Goal: Task Accomplishment & Management: Complete application form

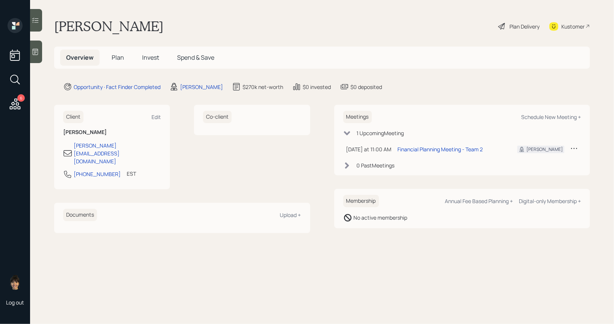
click at [525, 24] on div "Plan Delivery" at bounding box center [524, 27] width 30 height 8
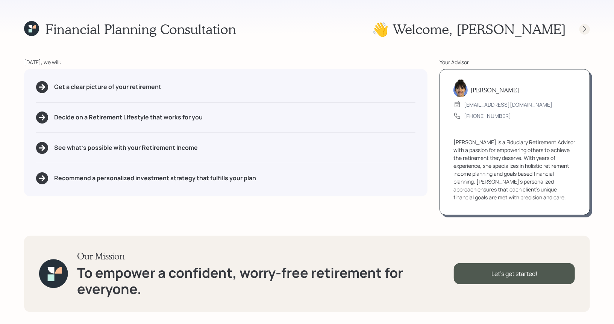
click at [585, 30] on icon at bounding box center [585, 30] width 8 height 8
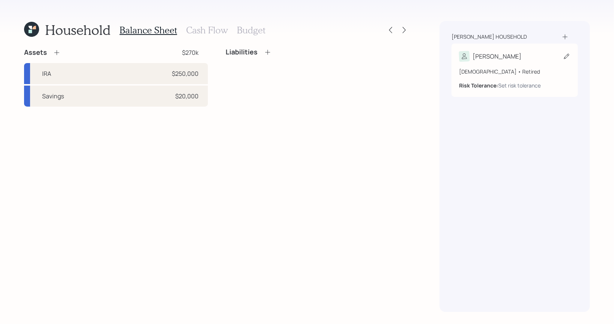
click at [565, 58] on icon at bounding box center [567, 57] width 8 height 8
select select "2"
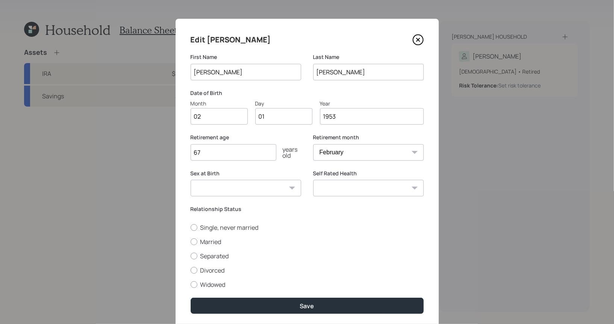
click at [218, 116] on input "02" at bounding box center [219, 116] width 57 height 17
click at [275, 118] on input "01" at bounding box center [283, 116] width 57 height 17
type input "0"
type input "10"
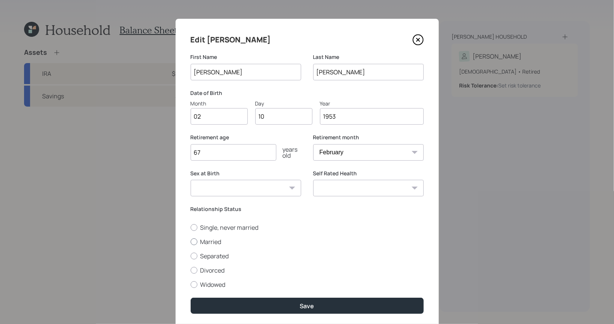
click at [192, 241] on div at bounding box center [194, 242] width 7 height 7
click at [191, 242] on input "Married" at bounding box center [190, 242] width 0 height 0
radio input "true"
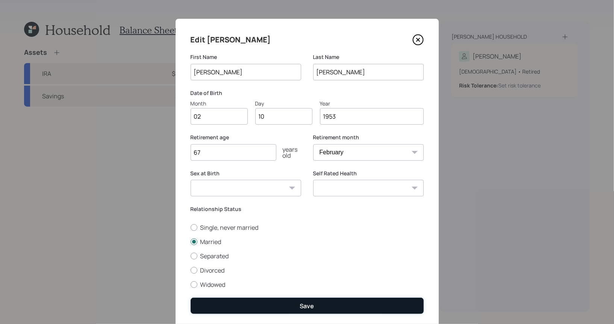
click at [247, 305] on button "Save" at bounding box center [307, 306] width 233 height 16
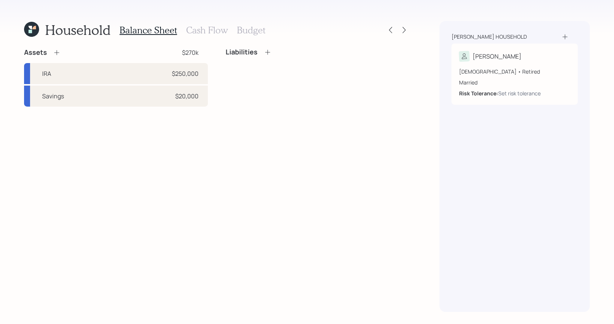
click at [566, 36] on icon at bounding box center [565, 37] width 8 height 8
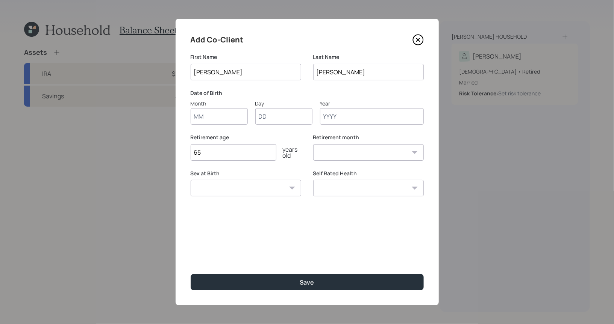
type input "Judy"
click at [217, 116] on input "Month" at bounding box center [219, 116] width 57 height 17
type input "09"
type input "1"
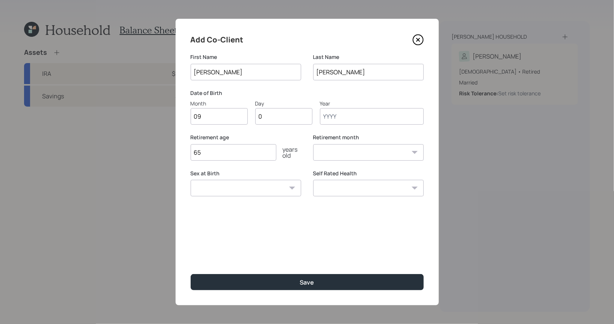
type input "06"
type input "1950"
select select "9"
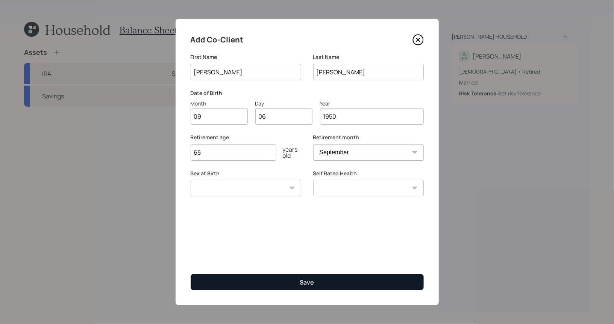
type input "1950"
click at [218, 280] on button "Save" at bounding box center [307, 282] width 233 height 16
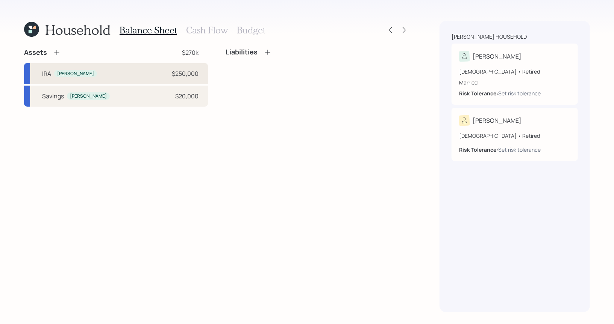
click at [95, 73] on div "IRA Joseph $250,000" at bounding box center [116, 73] width 184 height 21
select select "ira"
select select "balanced"
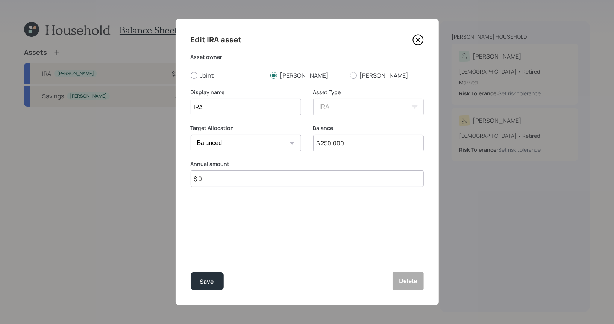
click at [324, 147] on input "$ 250,000" at bounding box center [368, 143] width 110 height 17
type input "$ 350,000"
click at [211, 278] on div "Save" at bounding box center [207, 282] width 14 height 10
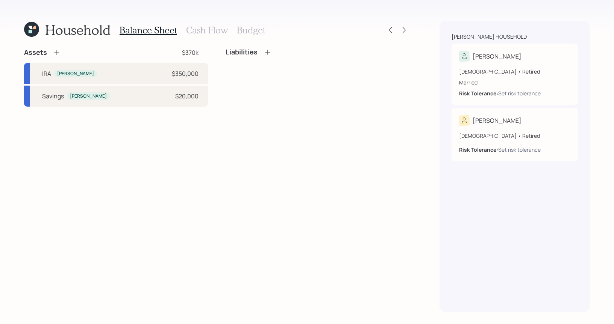
click at [56, 52] on icon at bounding box center [56, 52] width 5 height 5
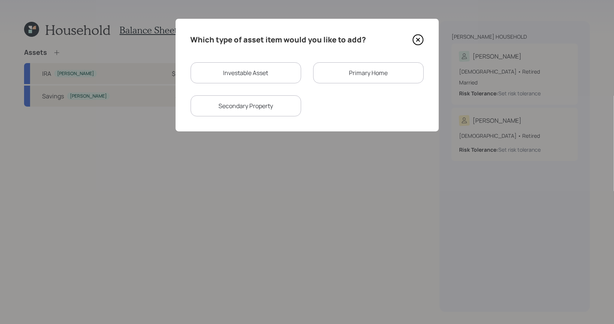
click at [255, 71] on div "Investable Asset" at bounding box center [246, 72] width 110 height 21
select select "taxable"
select select "balanced"
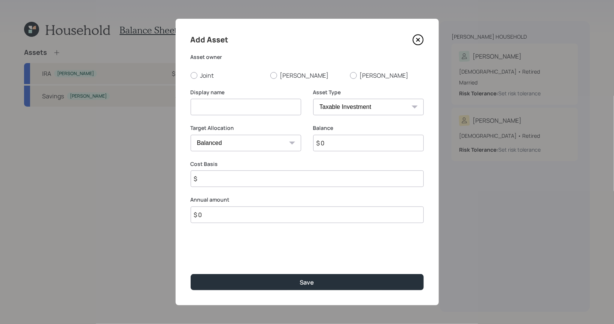
click at [239, 104] on input at bounding box center [246, 107] width 110 height 17
type input "E Trade Brokerage"
click at [272, 77] on div at bounding box center [273, 75] width 7 height 7
click at [270, 76] on input "Joseph" at bounding box center [270, 75] width 0 height 0
radio input "true"
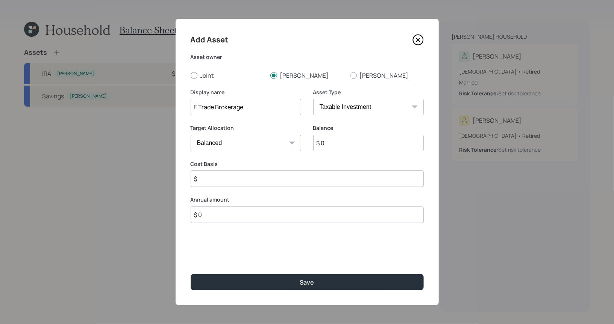
click at [328, 145] on input "$ 0" at bounding box center [368, 143] width 110 height 17
type input "$ 40,000"
click at [232, 183] on input "$" at bounding box center [307, 179] width 233 height 17
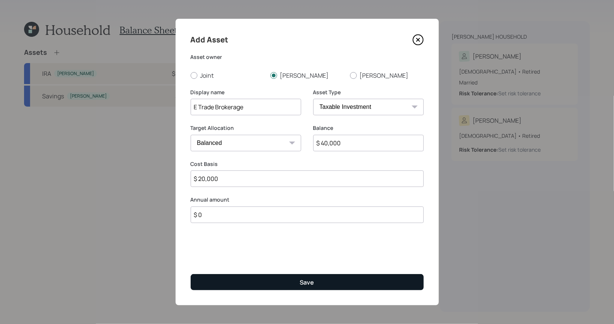
type input "$ 20,000"
click at [280, 283] on button "Save" at bounding box center [307, 282] width 233 height 16
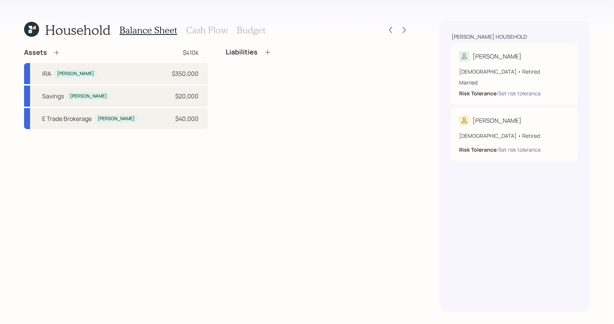
click at [267, 53] on icon at bounding box center [267, 52] width 5 height 5
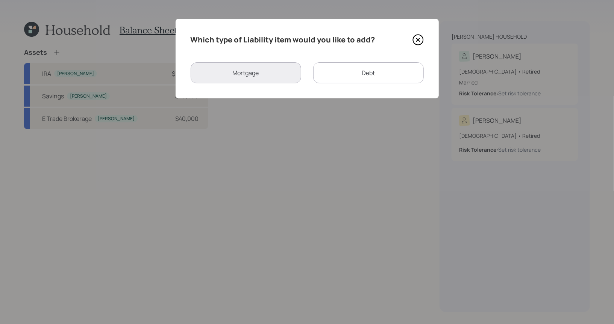
click at [340, 70] on div "Debt" at bounding box center [368, 72] width 110 height 21
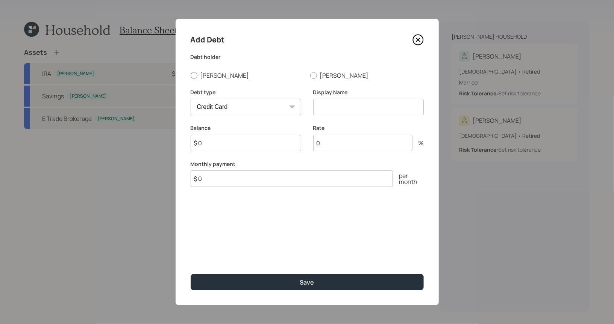
click at [215, 106] on select "Car Credit Card Medical Student Other" at bounding box center [246, 107] width 110 height 17
select select "car"
click at [191, 99] on select "Car Credit Card Medical Student Other" at bounding box center [246, 107] width 110 height 17
click at [191, 76] on div at bounding box center [194, 75] width 7 height 7
click at [191, 76] on input "Joseph" at bounding box center [190, 75] width 0 height 0
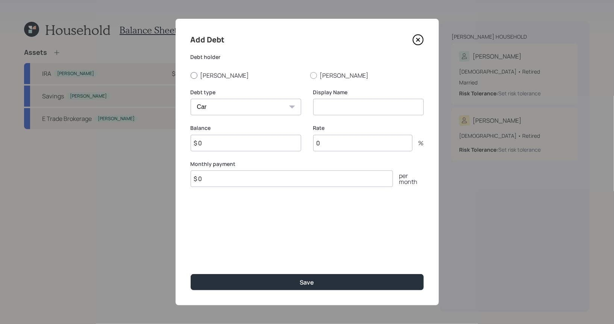
radio input "true"
click at [342, 108] on input at bounding box center [368, 107] width 110 height 17
type input "Car Loan"
click at [251, 144] on input "$ 0" at bounding box center [246, 143] width 110 height 17
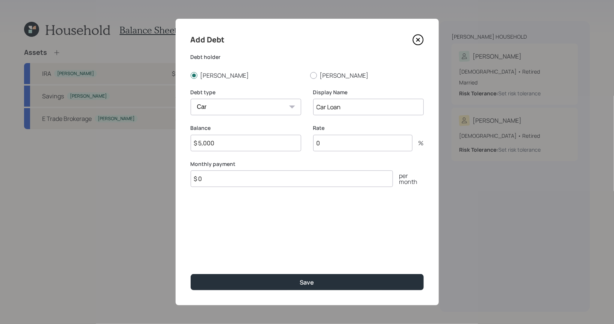
type input "$ 5,000"
click at [218, 183] on input "$ 0" at bounding box center [292, 179] width 202 height 17
type input "$ 500"
click at [328, 145] on input "0" at bounding box center [362, 143] width 99 height 17
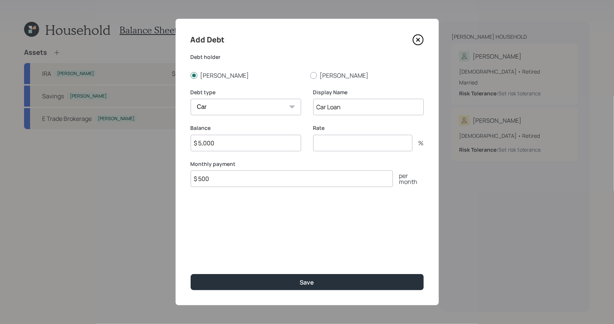
type input "5"
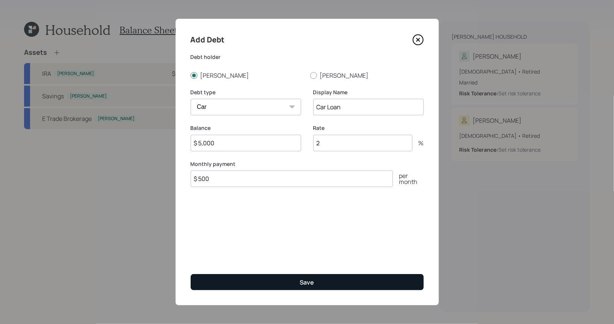
type input "2"
click at [281, 283] on button "Save" at bounding box center [307, 282] width 233 height 16
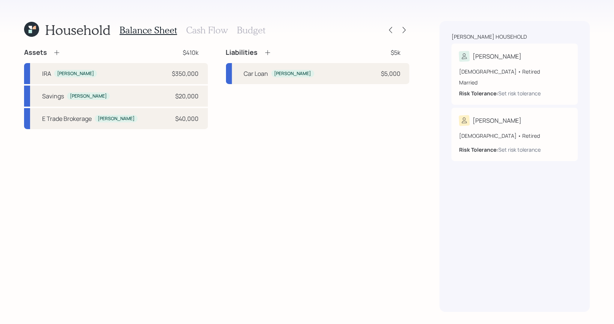
click at [56, 51] on icon at bounding box center [57, 53] width 8 height 8
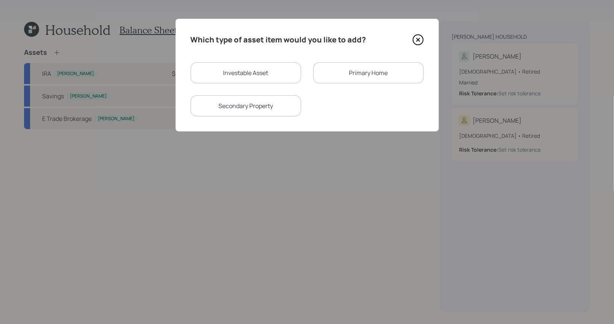
click at [395, 74] on div "Primary Home" at bounding box center [368, 72] width 110 height 21
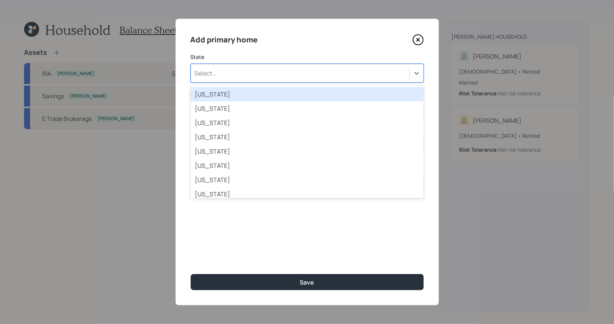
click at [254, 74] on div "Select..." at bounding box center [300, 73] width 218 height 13
type input "vi"
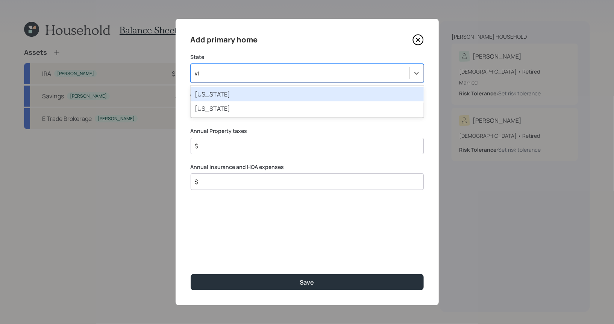
click at [245, 90] on div "Virginia" at bounding box center [307, 94] width 233 height 14
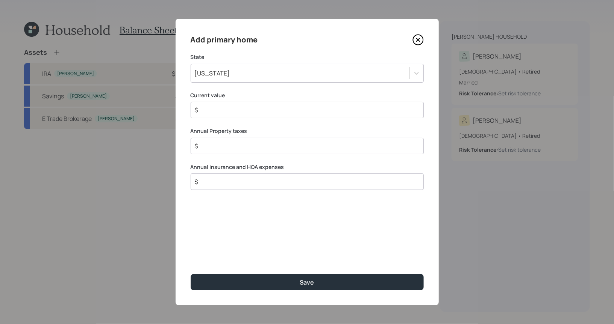
click at [231, 109] on input "$" at bounding box center [304, 110] width 220 height 9
type input "$ 1,100,000"
click at [222, 148] on input "$" at bounding box center [304, 146] width 220 height 9
type input "$ 12,000"
click at [214, 186] on input "$" at bounding box center [304, 181] width 220 height 9
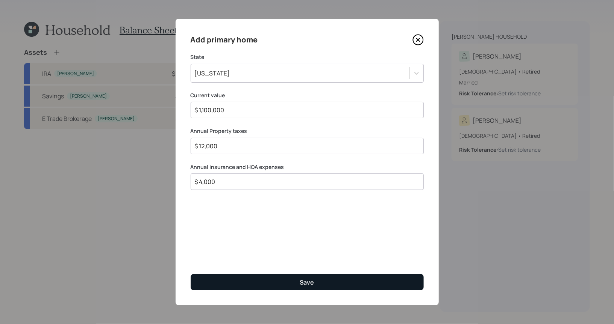
type input "$ 4,000"
click at [252, 282] on button "Save" at bounding box center [307, 282] width 233 height 16
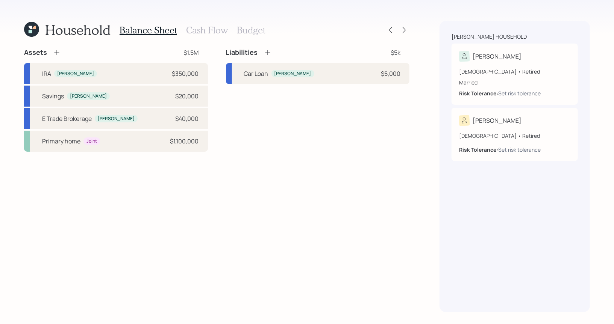
click at [194, 30] on h3 "Cash Flow" at bounding box center [207, 30] width 42 height 11
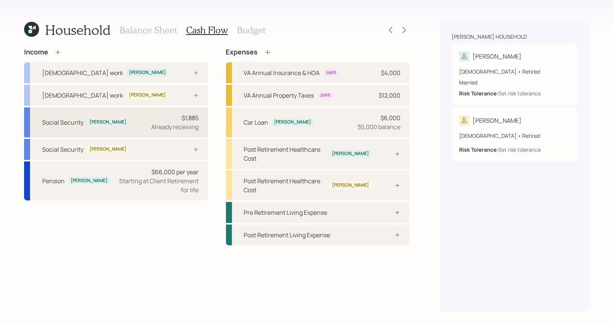
click at [115, 125] on div "Social Security Joseph $1,885 Already receiving" at bounding box center [116, 122] width 184 height 30
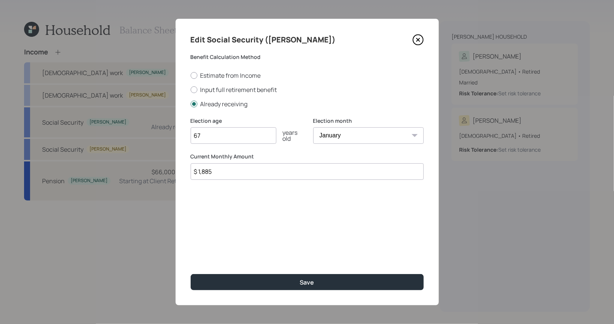
click at [222, 176] on input "$ 1,885" at bounding box center [307, 171] width 233 height 17
click at [222, 172] on input "$ 1,670" at bounding box center [307, 171] width 233 height 17
type input "$ 1,873"
click at [232, 138] on input "67" at bounding box center [234, 135] width 86 height 17
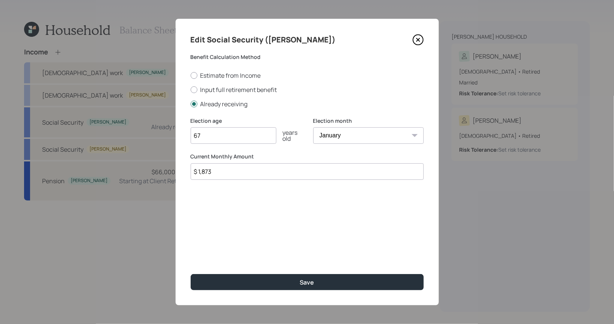
type input "6"
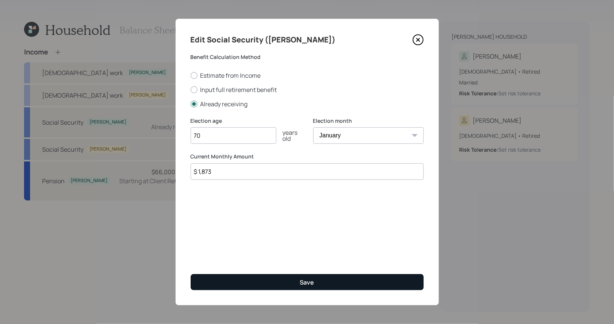
type input "70"
click at [251, 284] on button "Save" at bounding box center [307, 282] width 233 height 16
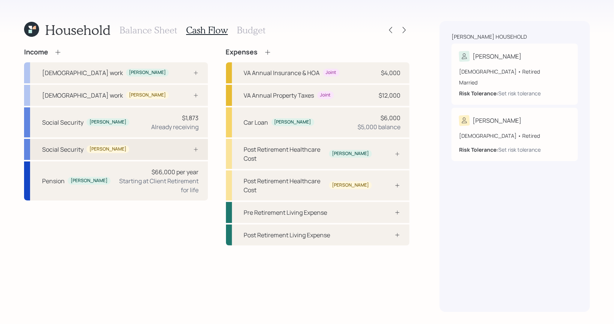
click at [136, 149] on div "Social Security Judy" at bounding box center [116, 149] width 184 height 21
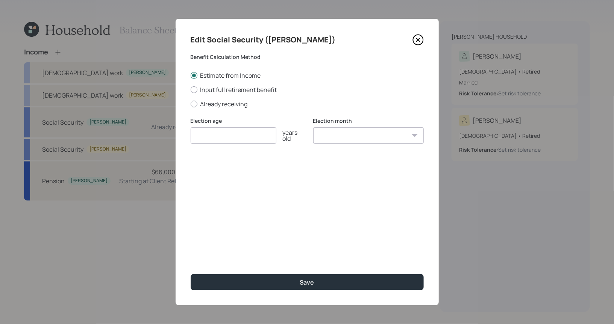
click at [197, 105] on div at bounding box center [194, 104] width 7 height 7
click at [191, 104] on input "Already receiving" at bounding box center [190, 104] width 0 height 0
radio input "true"
click at [203, 178] on input "$" at bounding box center [307, 171] width 233 height 17
type input "$ 1,873"
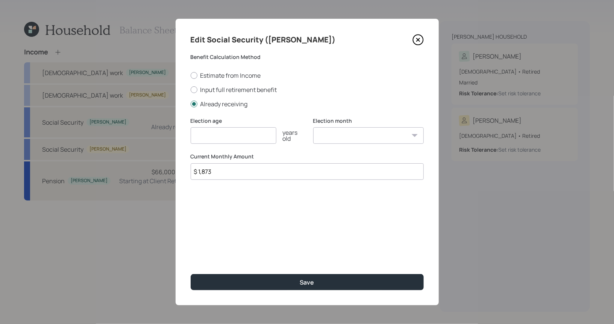
click at [234, 133] on input "number" at bounding box center [234, 135] width 86 height 17
type input "70"
click at [343, 138] on select "January February March April May June July August September October November De…" at bounding box center [368, 135] width 110 height 17
select select "1"
click at [313, 127] on select "January February March April May June July August September October November De…" at bounding box center [368, 135] width 110 height 17
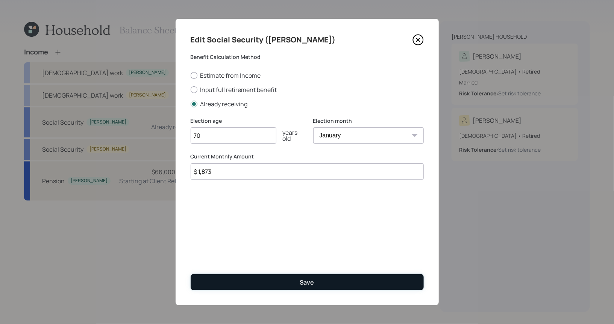
click at [257, 284] on button "Save" at bounding box center [307, 282] width 233 height 16
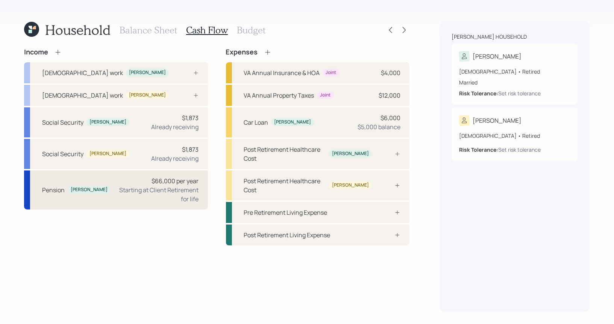
click at [124, 181] on div "$66,000 per year Starting at Client Retirement for life" at bounding box center [157, 190] width 82 height 27
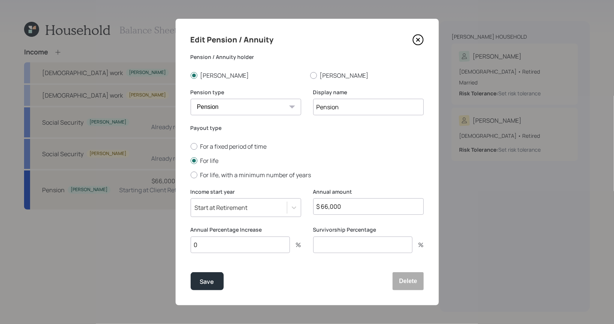
click at [369, 210] on input "$ 66,000" at bounding box center [368, 206] width 110 height 17
click at [345, 206] on input "$ 66,000" at bounding box center [368, 206] width 110 height 17
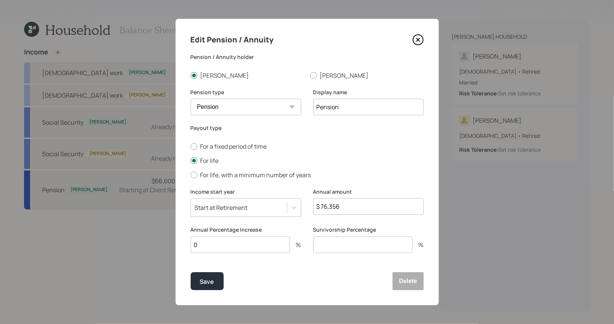
type input "$ 76,356"
click at [265, 243] on input "0" at bounding box center [240, 245] width 99 height 17
type input "2"
click at [323, 250] on input "number" at bounding box center [362, 245] width 99 height 17
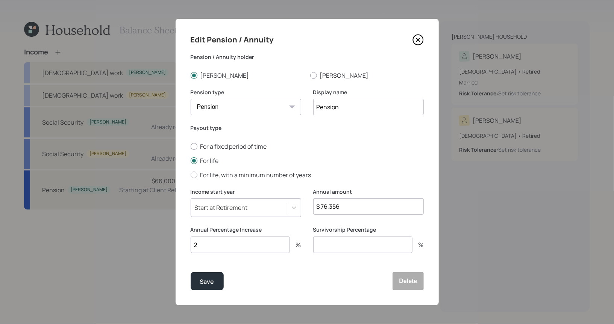
click at [216, 248] on input "2" at bounding box center [240, 245] width 99 height 17
type input "0"
click at [354, 246] on input "number" at bounding box center [362, 245] width 99 height 17
type input "0"
click at [211, 281] on div "Save" at bounding box center [207, 282] width 14 height 10
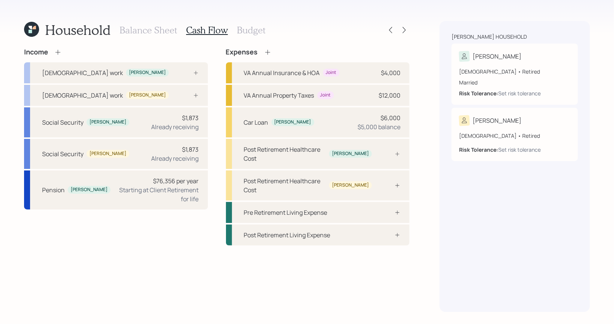
click at [56, 53] on icon at bounding box center [58, 52] width 8 height 8
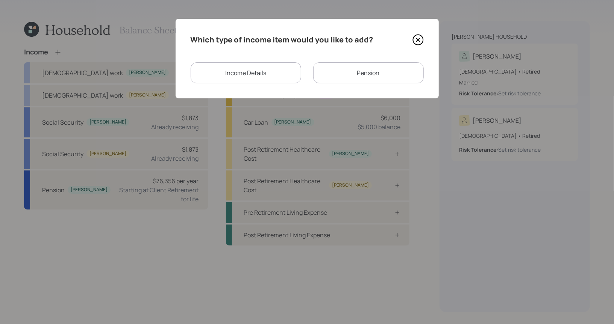
click at [348, 74] on div "Pension" at bounding box center [368, 72] width 110 height 21
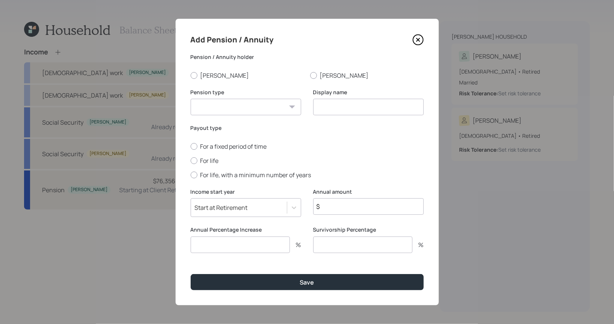
click at [253, 109] on select "Pension Annuity" at bounding box center [246, 107] width 110 height 17
select select "pension"
click at [191, 99] on select "Pension Annuity" at bounding box center [246, 107] width 110 height 17
click at [313, 73] on div at bounding box center [313, 75] width 7 height 7
click at [310, 75] on input "Judy" at bounding box center [310, 75] width 0 height 0
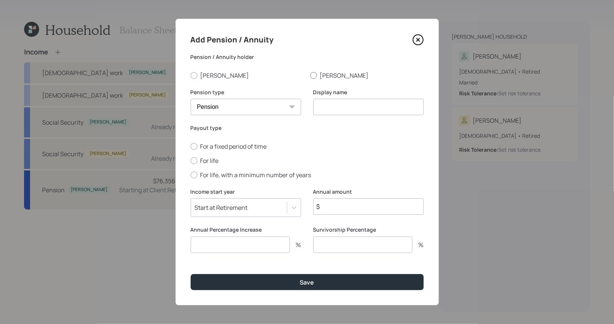
radio input "true"
click at [327, 110] on input at bounding box center [368, 107] width 110 height 17
type input "Pension"
click at [194, 162] on div at bounding box center [194, 160] width 7 height 7
click at [191, 161] on input "For life" at bounding box center [190, 160] width 0 height 0
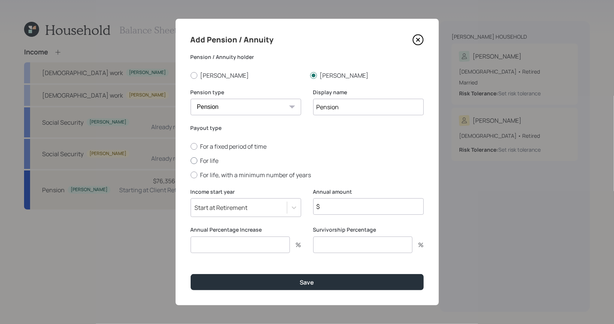
radio input "true"
click at [331, 211] on input "$" at bounding box center [368, 206] width 110 height 17
type input "$ 36,000"
click at [200, 250] on input "number" at bounding box center [240, 245] width 99 height 17
type input "0"
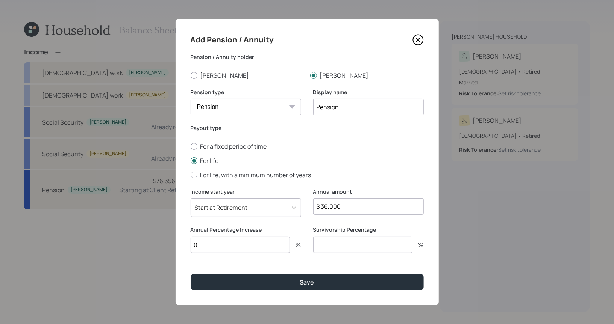
click at [341, 249] on input "number" at bounding box center [362, 245] width 99 height 17
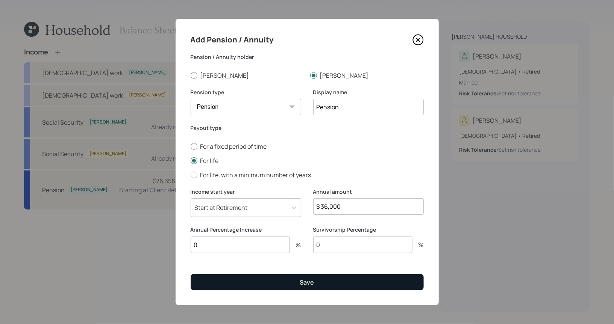
type input "0"
click at [283, 283] on button "Save" at bounding box center [307, 282] width 233 height 16
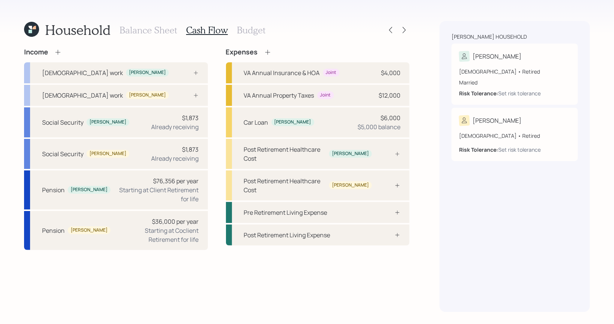
click at [57, 51] on icon at bounding box center [58, 52] width 8 height 8
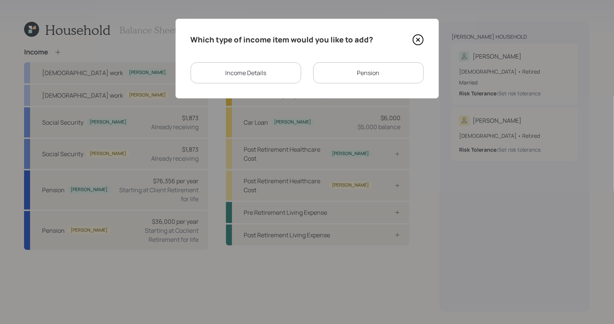
click at [359, 73] on div "Pension" at bounding box center [368, 72] width 110 height 21
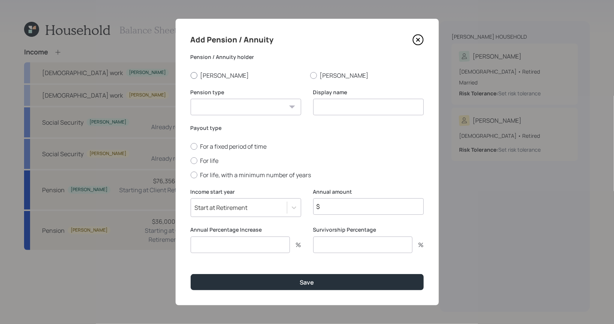
click at [192, 76] on div at bounding box center [194, 75] width 7 height 7
click at [191, 76] on input "Joseph" at bounding box center [190, 75] width 0 height 0
radio input "true"
click at [210, 106] on select "Pension Annuity" at bounding box center [246, 107] width 110 height 17
select select "pension"
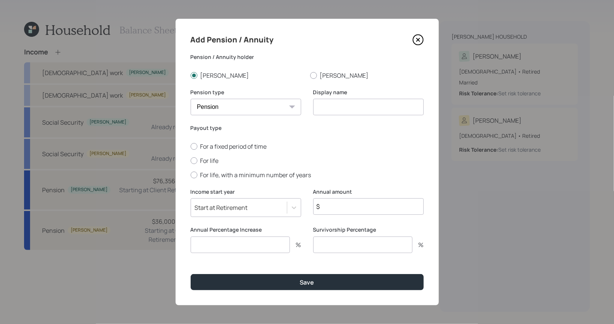
click at [191, 99] on select "Pension Annuity" at bounding box center [246, 107] width 110 height 17
click at [348, 110] on input at bounding box center [368, 107] width 110 height 17
type input "Pension"
click at [327, 207] on input "$" at bounding box center [368, 206] width 110 height 17
type input "$ 8,000"
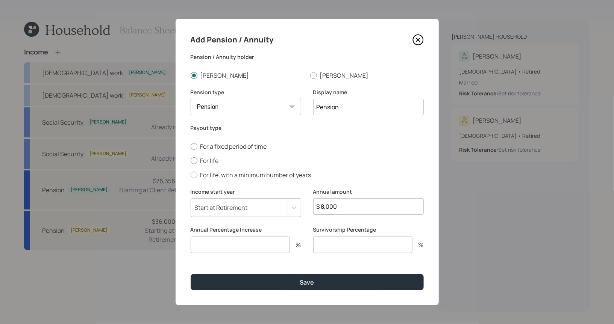
click at [228, 245] on input "number" at bounding box center [240, 245] width 99 height 17
type input "0"
click at [339, 245] on input "number" at bounding box center [362, 245] width 99 height 17
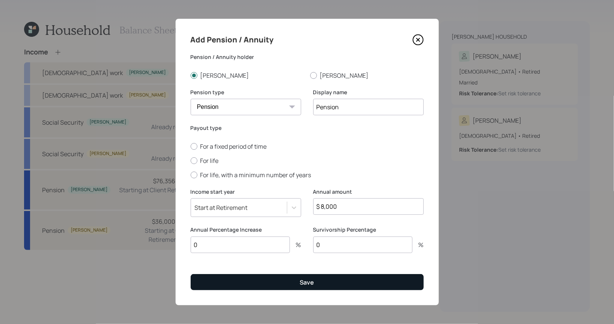
type input "0"
click at [280, 285] on button "Save" at bounding box center [307, 282] width 233 height 16
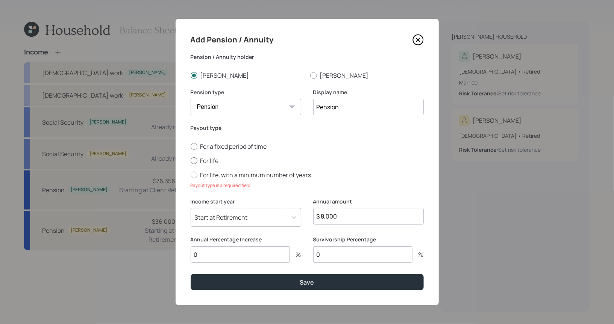
click at [196, 162] on div at bounding box center [194, 160] width 7 height 7
click at [191, 161] on input "For life" at bounding box center [190, 160] width 0 height 0
radio input "true"
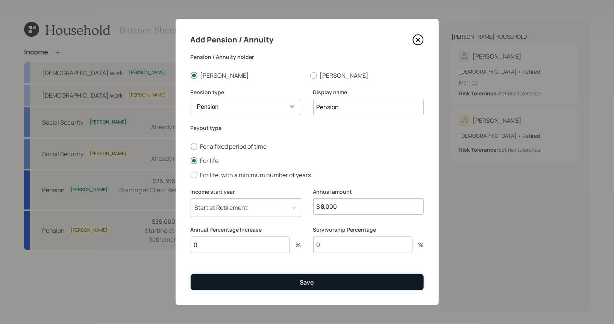
click at [252, 284] on button "Save" at bounding box center [307, 282] width 233 height 16
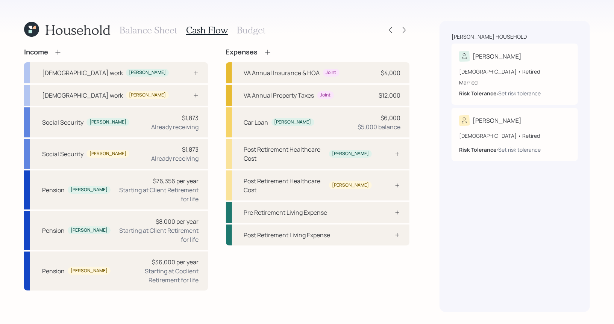
click at [244, 31] on h3 "Budget" at bounding box center [251, 30] width 29 height 11
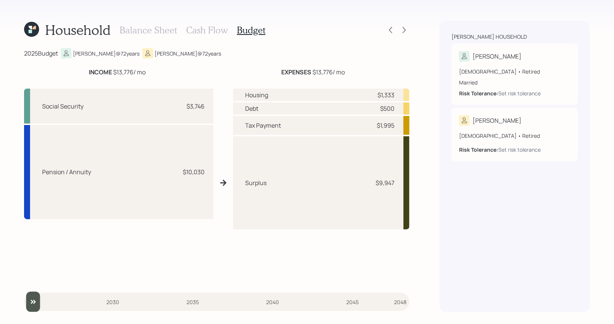
click at [201, 24] on div "Balance Sheet Cash Flow Budget" at bounding box center [192, 30] width 146 height 18
click at [199, 27] on h3 "Cash Flow" at bounding box center [207, 30] width 42 height 11
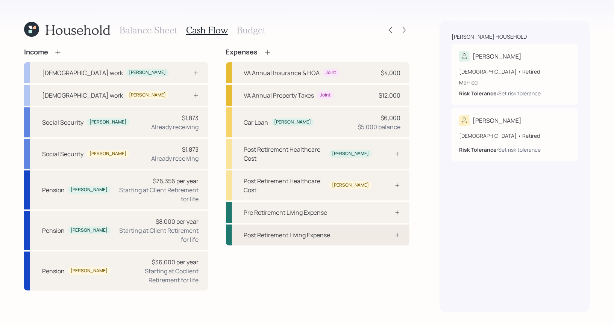
click at [295, 231] on div "Post Retirement Living Expense" at bounding box center [287, 235] width 86 height 9
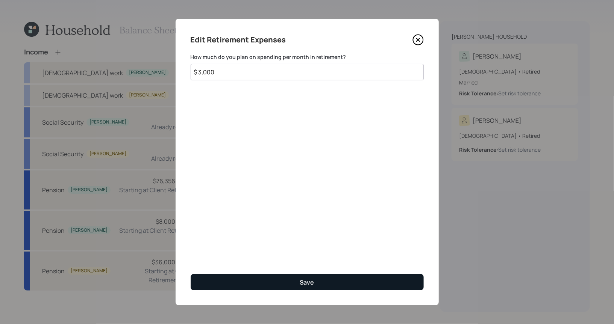
type input "$ 3,000"
click at [310, 283] on div "Save" at bounding box center [307, 282] width 14 height 8
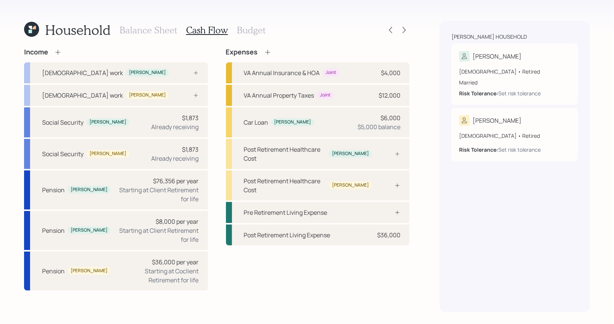
click at [246, 29] on h3 "Budget" at bounding box center [251, 30] width 29 height 11
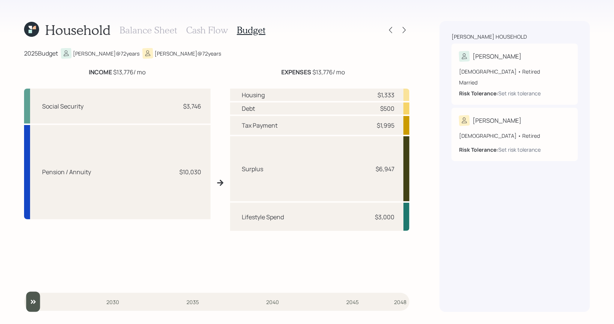
click at [198, 30] on h3 "Cash Flow" at bounding box center [207, 30] width 42 height 11
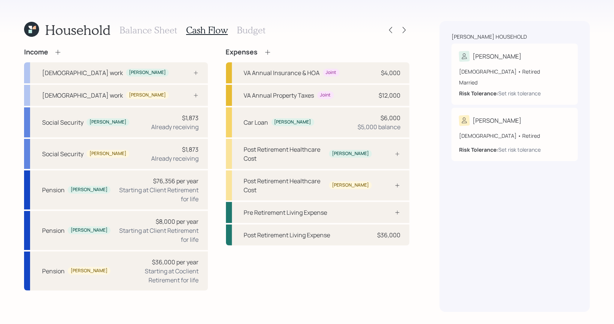
click at [267, 54] on icon at bounding box center [267, 52] width 5 height 5
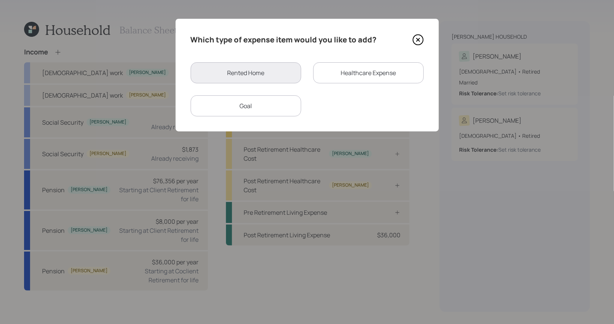
click at [258, 104] on div "Goal" at bounding box center [246, 105] width 110 height 21
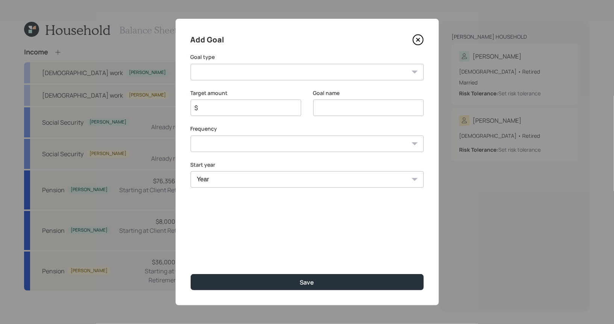
click at [225, 108] on input "$" at bounding box center [243, 107] width 98 height 9
type input "$ 12,000"
click at [354, 109] on input at bounding box center [368, 108] width 110 height 17
type input "City Tax"
click at [263, 68] on select "Create an emergency fund Donate to charity Purchase a home Make a purchase Supp…" at bounding box center [307, 72] width 233 height 17
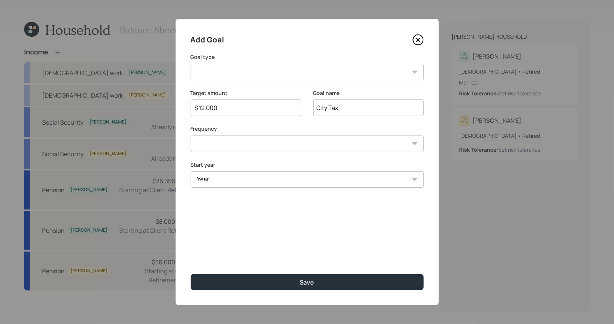
select select "other"
click at [191, 64] on select "Create an emergency fund Donate to charity Purchase a home Make a purchase Supp…" at bounding box center [307, 72] width 233 height 17
click at [249, 148] on select "One time Every 1 year Every 2 years Every 3 years Every 4 years Every 5 years E…" at bounding box center [307, 144] width 233 height 17
select select "1"
click at [191, 136] on select "One time Every 1 year Every 2 years Every 3 years Every 4 years Every 5 years E…" at bounding box center [307, 144] width 233 height 17
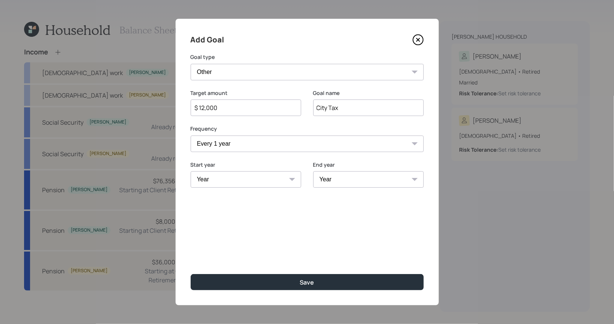
click at [251, 181] on select "Year 2025 2026 2027 2028 2029 2030 2031 2032 2033 2034 2035 2036 2037 2038 2039…" at bounding box center [246, 179] width 110 height 17
select select "2025"
click at [191, 171] on select "Year 2025 2026 2027 2028 2029 2030 2031 2032 2033 2034 2035 2036 2037 2038 2039…" at bounding box center [246, 179] width 110 height 17
click at [366, 177] on select "Year 2025 2026 2027 2028 2029 2030 2031 2032 2033 2034 2035 2036 2037 2038 2039…" at bounding box center [368, 179] width 110 height 17
select select "2047"
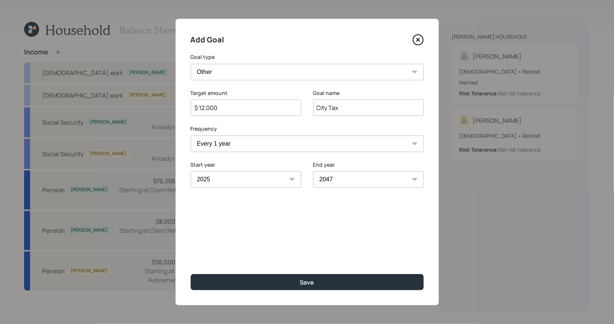
click at [313, 171] on select "Year 2025 2026 2027 2028 2029 2030 2031 2032 2033 2034 2035 2036 2037 2038 2039…" at bounding box center [368, 179] width 110 height 17
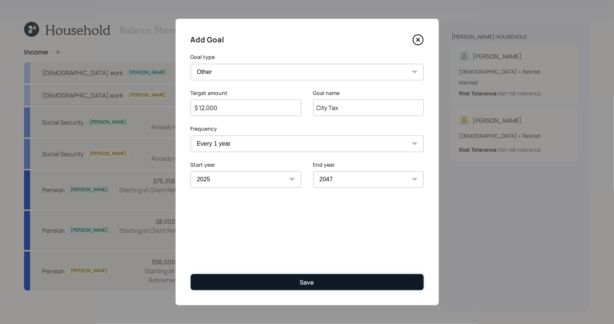
click at [295, 284] on button "Save" at bounding box center [307, 282] width 233 height 16
type input "$"
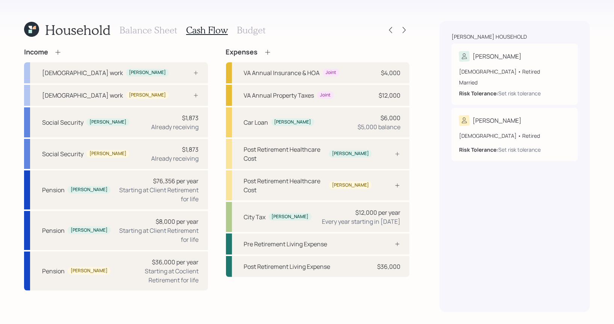
click at [238, 32] on h3 "Budget" at bounding box center [251, 30] width 29 height 11
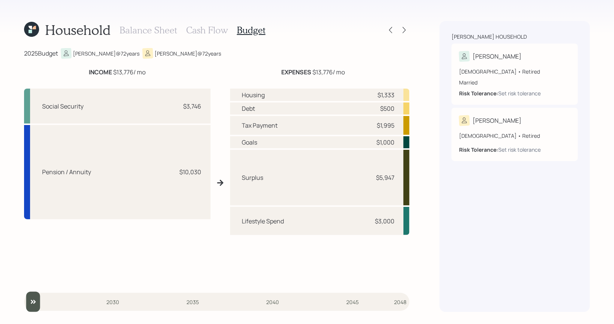
click at [145, 29] on h3 "Balance Sheet" at bounding box center [147, 30] width 57 height 11
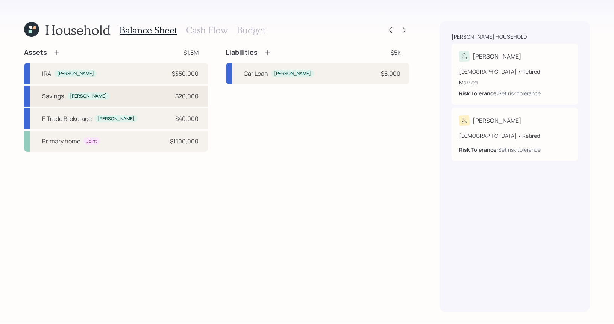
click at [154, 94] on div "Savings [PERSON_NAME] $20,000" at bounding box center [116, 96] width 184 height 21
select select "taxable"
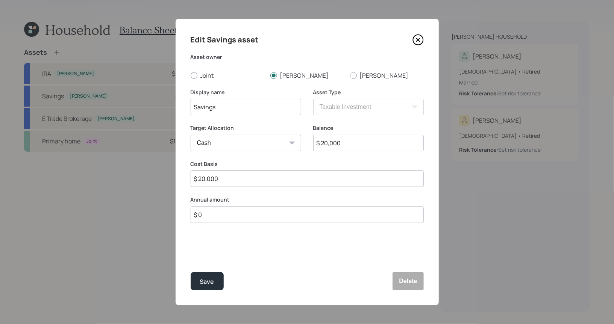
click at [232, 217] on input "$ 0" at bounding box center [307, 215] width 233 height 17
click at [324, 145] on input "$ 20,000" at bounding box center [368, 143] width 110 height 17
type input "$ 0"
type input "$ 4"
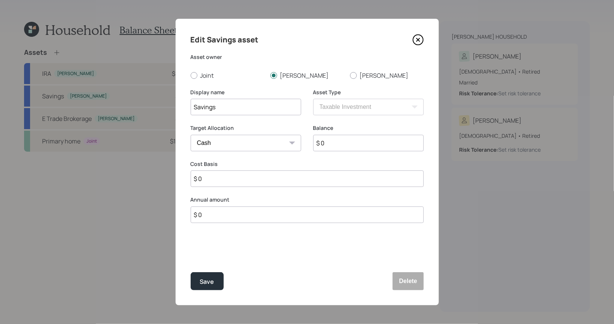
type input "$ 4"
type input "$ 40"
type input "$ 400"
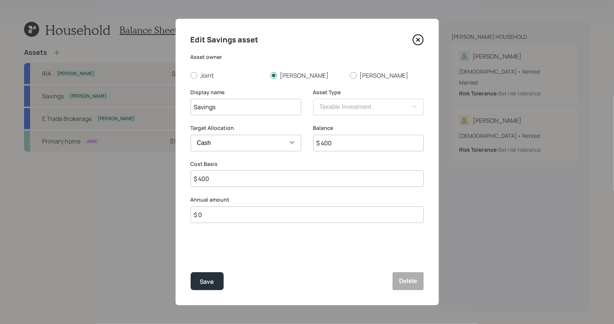
type input "$ 4,000"
type input "$ 40,000"
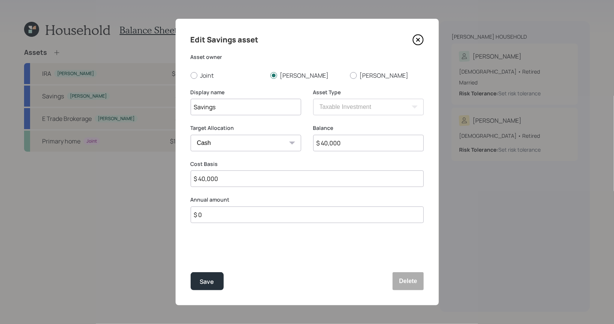
click at [210, 215] on input "$ 0" at bounding box center [307, 215] width 233 height 17
type input "$ 24,000"
click at [237, 253] on div "Select..." at bounding box center [239, 252] width 96 height 13
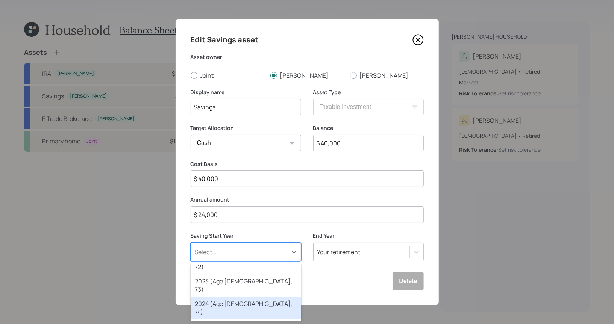
scroll to position [32, 0]
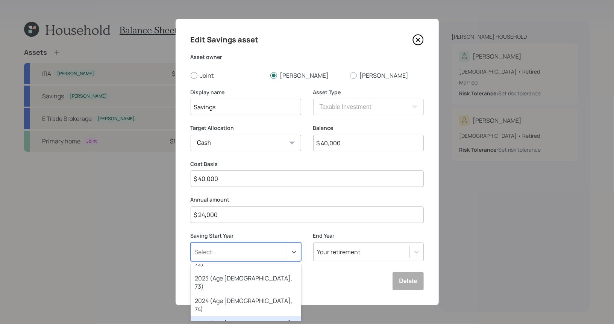
click at [225, 316] on div "2025 (Age 72, 75)" at bounding box center [246, 327] width 110 height 23
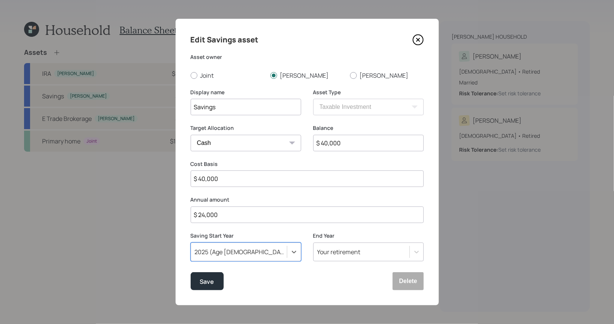
scroll to position [0, 0]
click at [331, 253] on div "Your retirement" at bounding box center [338, 252] width 43 height 8
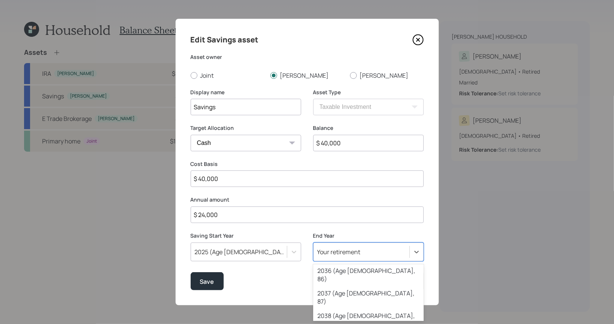
scroll to position [377, 0]
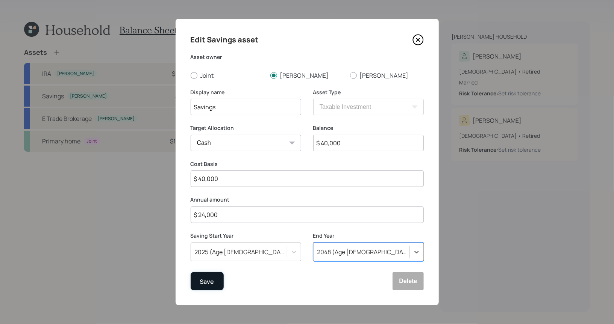
click at [212, 282] on div "Save" at bounding box center [207, 282] width 14 height 10
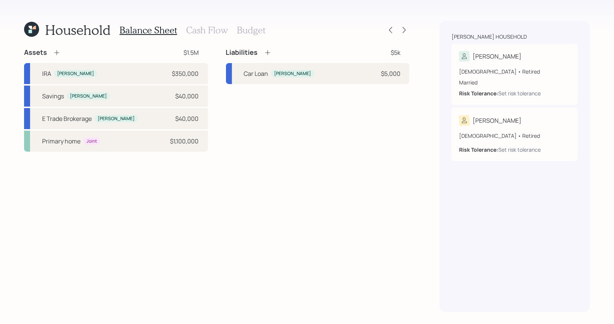
click at [207, 26] on h3 "Cash Flow" at bounding box center [207, 30] width 42 height 11
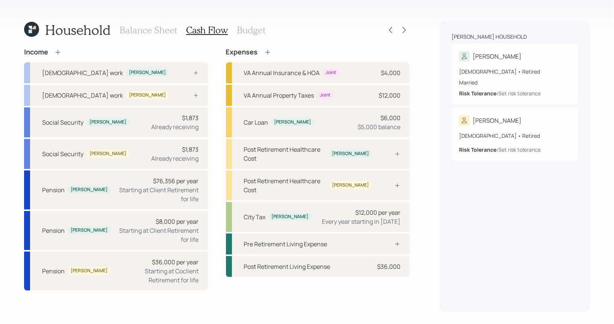
click at [267, 51] on icon at bounding box center [268, 52] width 8 height 8
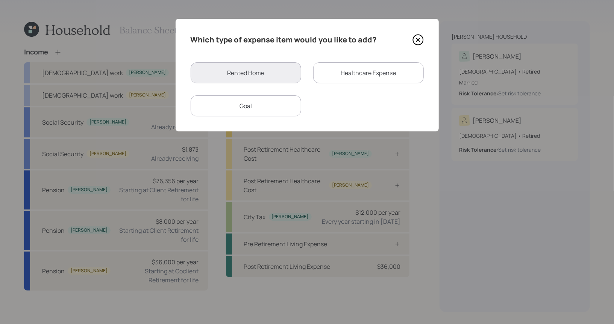
click at [247, 106] on div "Goal" at bounding box center [246, 105] width 110 height 21
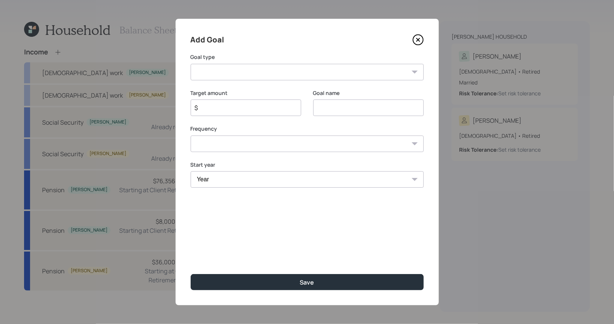
click at [341, 112] on input at bounding box center [368, 108] width 110 height 17
type input "Travel"
click at [246, 109] on input "$" at bounding box center [243, 107] width 98 height 9
type input "$ 10,000"
click at [249, 70] on select "Create an emergency fund Donate to charity Purchase a home Make a purchase Supp…" at bounding box center [307, 72] width 233 height 17
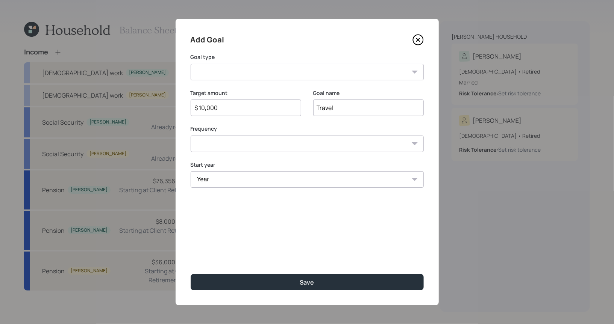
select select "other"
click at [191, 64] on select "Create an emergency fund Donate to charity Purchase a home Make a purchase Supp…" at bounding box center [307, 72] width 233 height 17
click at [228, 145] on select "One time Every 1 year Every 2 years Every 3 years Every 4 years Every 5 years E…" at bounding box center [307, 144] width 233 height 17
select select "2"
click at [191, 136] on select "One time Every 1 year Every 2 years Every 3 years Every 4 years Every 5 years E…" at bounding box center [307, 144] width 233 height 17
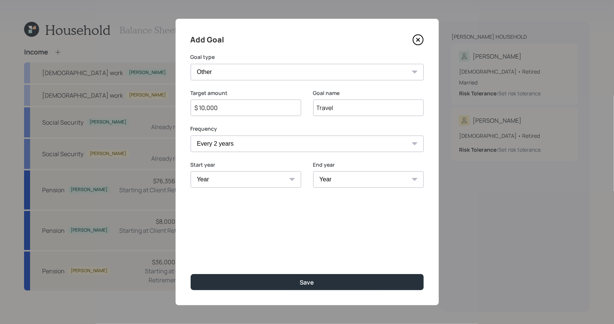
click at [239, 181] on select "Year 2025 2026 2027 2028 2029 2030 2031 2032 2033 2034 2035 2036 2037 2038 2039…" at bounding box center [246, 179] width 110 height 17
select select "2025"
click at [191, 171] on select "Year 2025 2026 2027 2028 2029 2030 2031 2032 2033 2034 2035 2036 2037 2038 2039…" at bounding box center [246, 179] width 110 height 17
click at [369, 182] on select "Year 2025 2026 2027 2028 2029 2030 2031 2032 2033 2034 2035 2036 2037 2038 2039…" at bounding box center [368, 179] width 110 height 17
select select "2047"
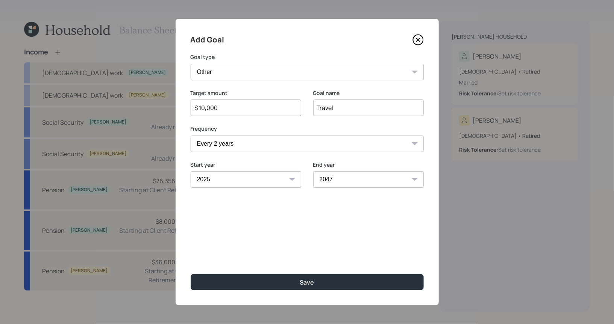
click at [313, 171] on select "Year 2025 2026 2027 2028 2029 2030 2031 2032 2033 2034 2035 2036 2037 2038 2039…" at bounding box center [368, 179] width 110 height 17
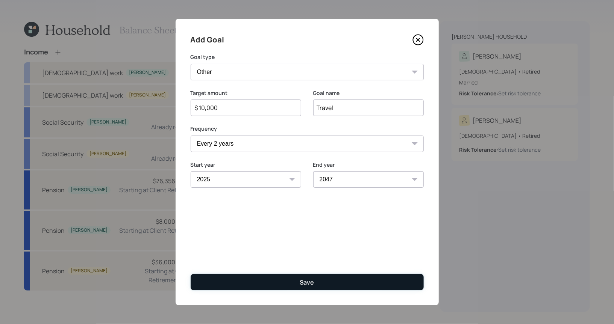
click at [305, 283] on div "Save" at bounding box center [307, 282] width 14 height 8
type input "$"
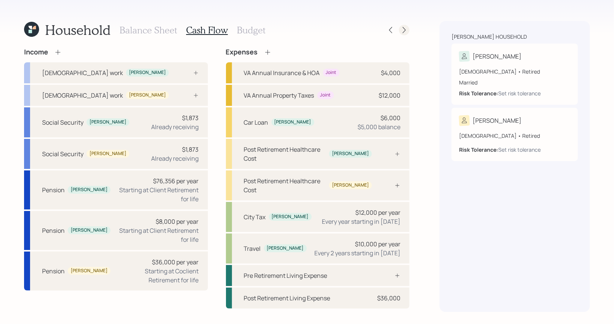
click at [406, 32] on icon at bounding box center [404, 30] width 8 height 8
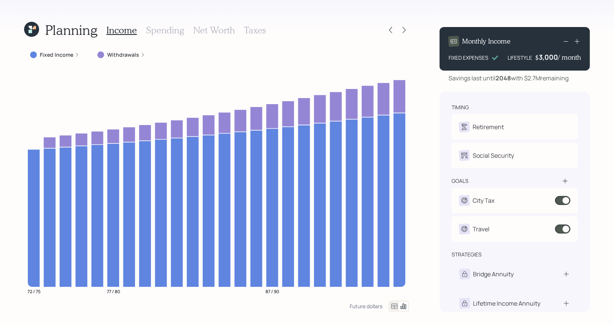
click at [252, 30] on h3 "Taxes" at bounding box center [255, 30] width 22 height 11
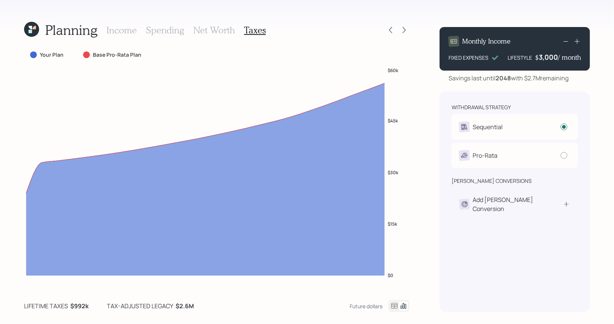
click at [132, 31] on h3 "Income" at bounding box center [121, 30] width 30 height 11
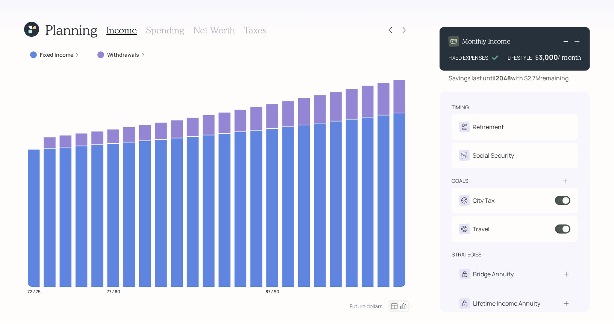
click at [215, 29] on h3 "Net Worth" at bounding box center [214, 30] width 42 height 11
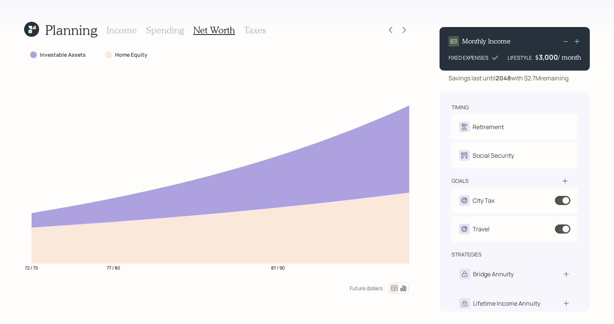
click at [116, 34] on h3 "Income" at bounding box center [121, 30] width 30 height 11
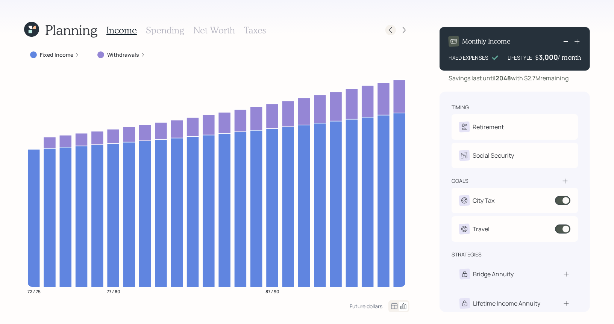
click at [392, 30] on icon at bounding box center [391, 30] width 8 height 8
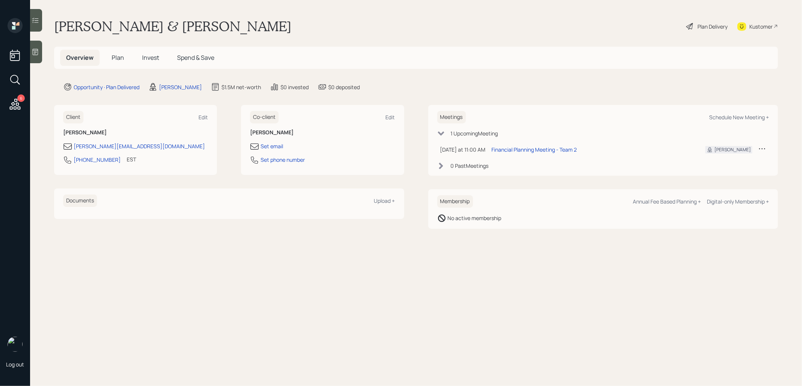
click at [118, 55] on span "Plan" at bounding box center [118, 57] width 12 height 8
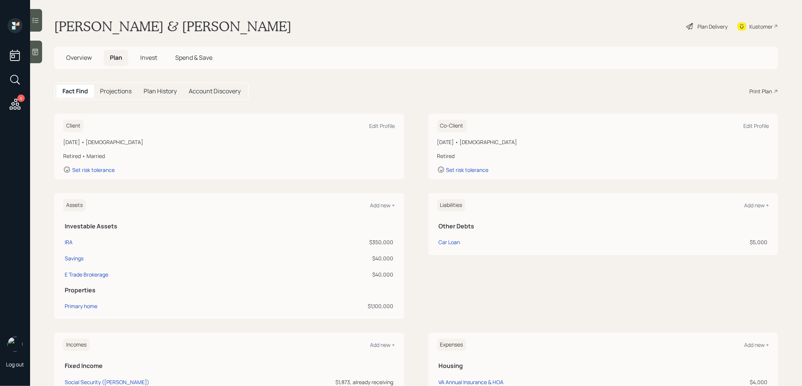
click at [761, 90] on div "Print Plan" at bounding box center [760, 91] width 23 height 8
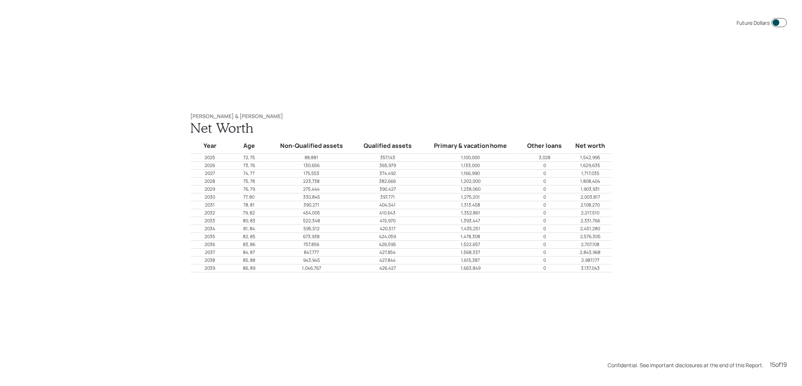
scroll to position [5401, 0]
